Goal: Information Seeking & Learning: Stay updated

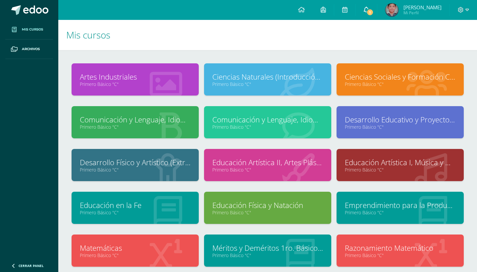
click at [370, 8] on link "1" at bounding box center [366, 10] width 21 height 20
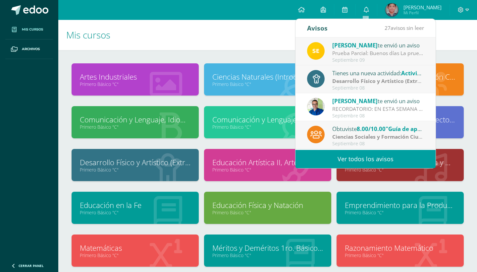
click at [366, 45] on div "Sergio te envió un aviso" at bounding box center [378, 45] width 92 height 9
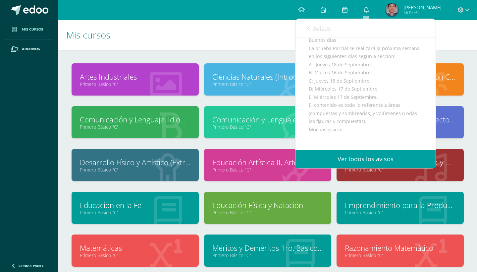
scroll to position [62, 0]
click at [322, 28] on span "Avisos" at bounding box center [322, 29] width 18 height 8
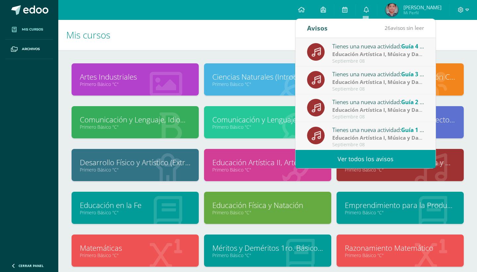
scroll to position [110, 0]
click at [349, 159] on link "Ver todos los avisos" at bounding box center [365, 159] width 140 height 18
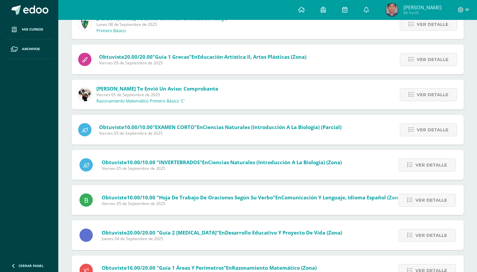
scroll to position [304, 0]
click at [415, 97] on link "Ver detalle" at bounding box center [428, 94] width 57 height 13
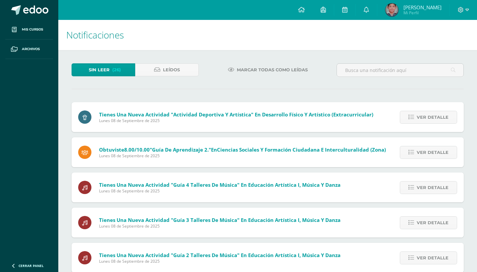
scroll to position [0, 0]
click at [189, 66] on link "Leídos" at bounding box center [167, 69] width 64 height 13
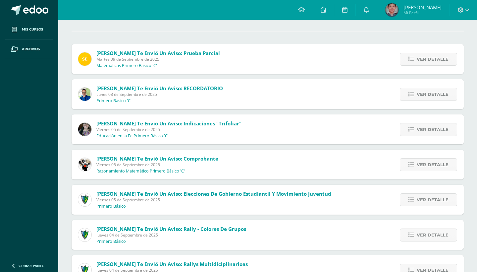
scroll to position [90, 0]
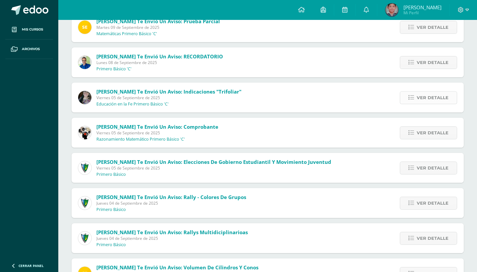
click at [412, 96] on icon at bounding box center [411, 98] width 6 height 6
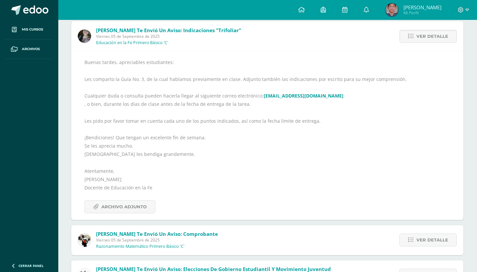
scroll to position [148, 1]
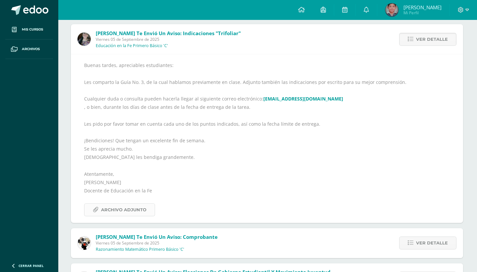
click at [133, 207] on span "Archivo Adjunto" at bounding box center [123, 209] width 45 height 12
